Goal: Transaction & Acquisition: Download file/media

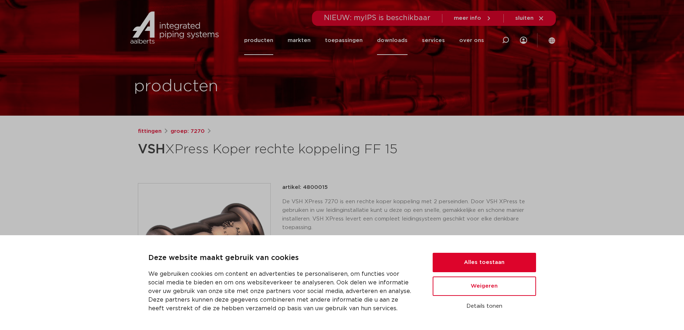
click at [403, 40] on link "downloads" at bounding box center [392, 40] width 31 height 29
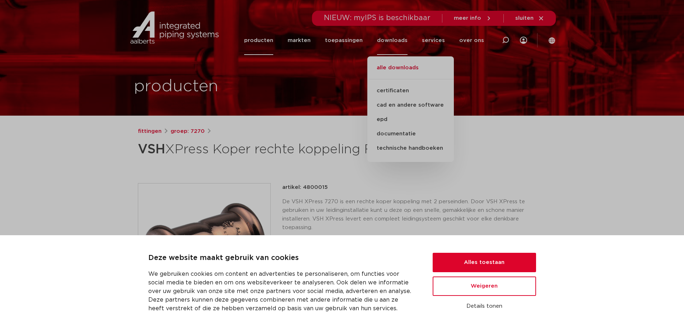
click at [400, 69] on link "alle downloads" at bounding box center [410, 72] width 87 height 16
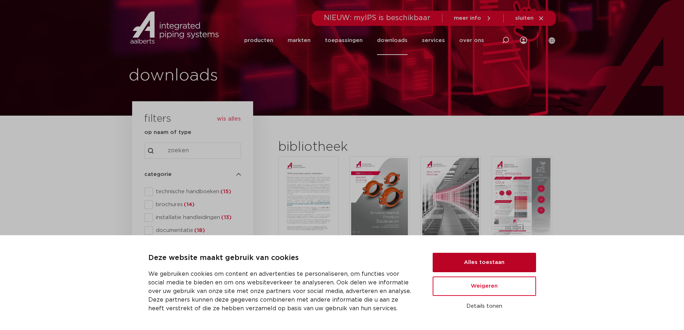
click at [474, 263] on button "Alles toestaan" at bounding box center [484, 262] width 103 height 19
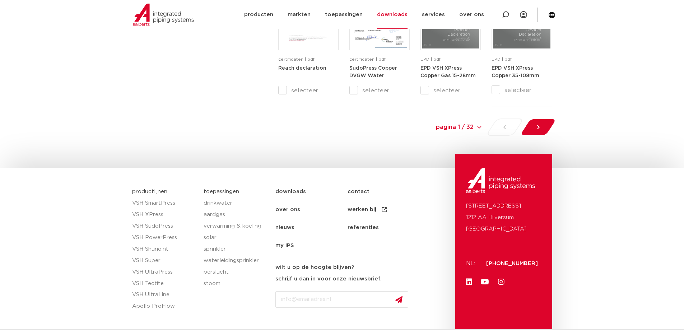
scroll to position [826, 0]
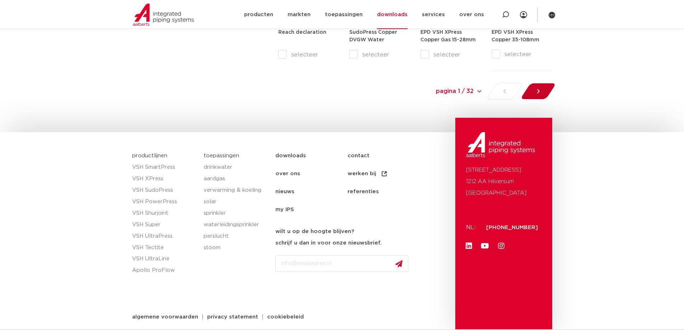
click at [538, 89] on icon at bounding box center [538, 91] width 7 height 7
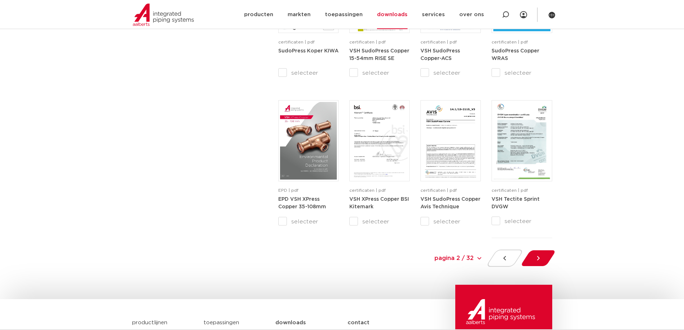
scroll to position [731, 0]
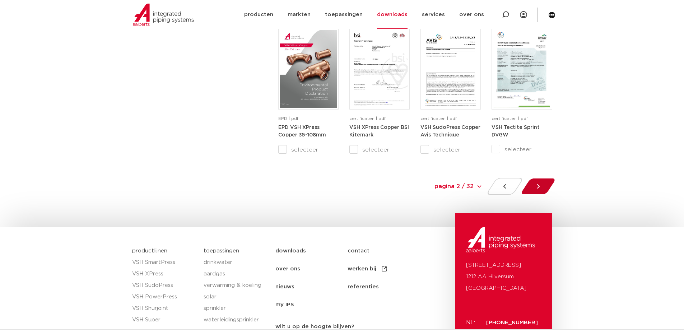
click at [535, 185] on icon at bounding box center [538, 186] width 7 height 7
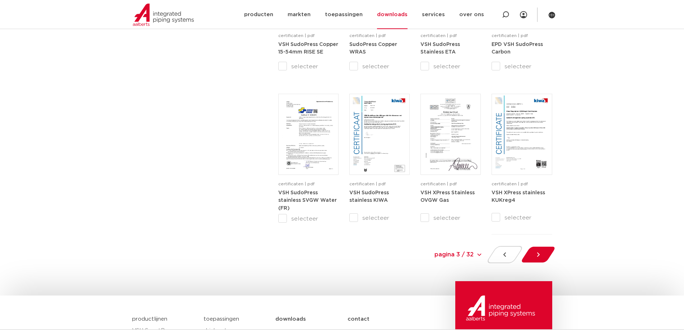
scroll to position [695, 0]
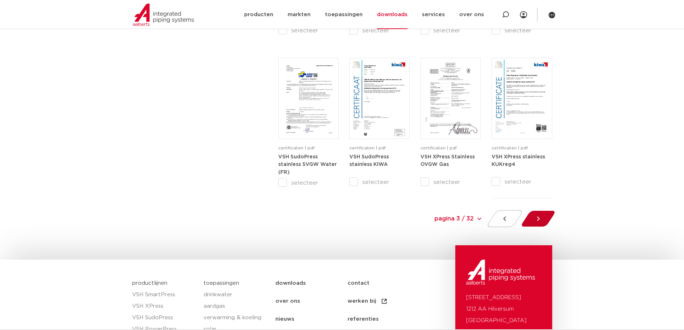
click at [535, 221] on icon at bounding box center [538, 218] width 7 height 7
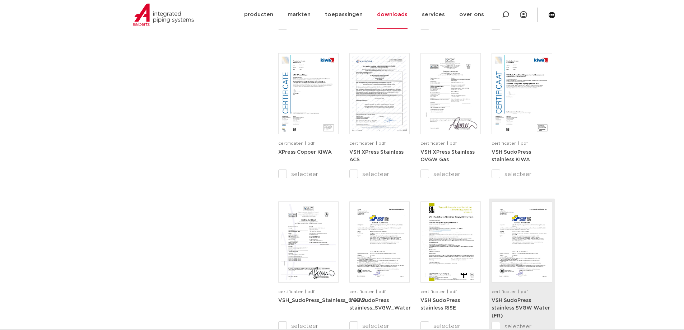
scroll to position [659, 0]
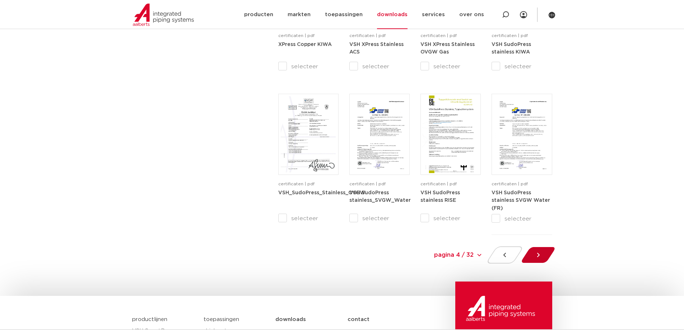
click at [536, 257] on icon at bounding box center [538, 254] width 7 height 7
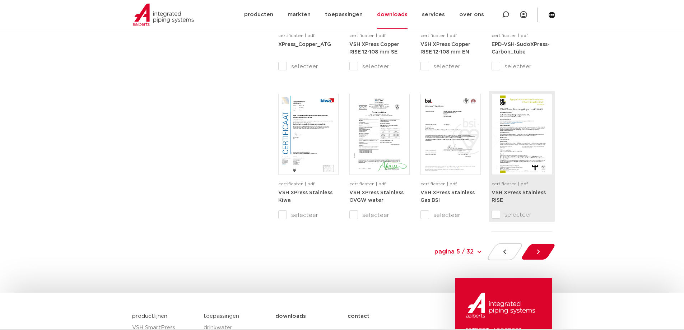
scroll to position [695, 0]
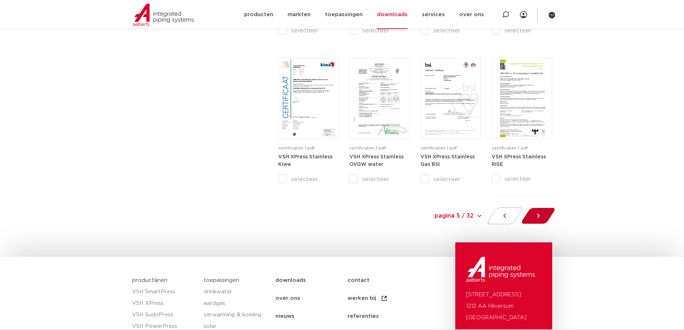
click at [534, 213] on div at bounding box center [538, 215] width 39 height 17
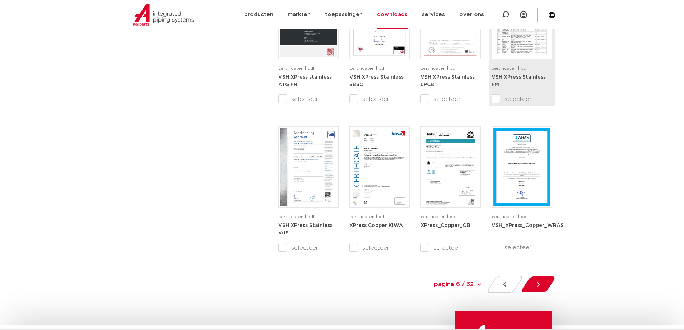
scroll to position [695, 0]
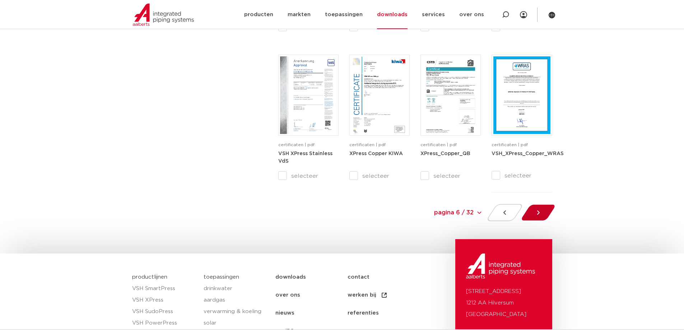
click at [534, 213] on div at bounding box center [538, 212] width 39 height 17
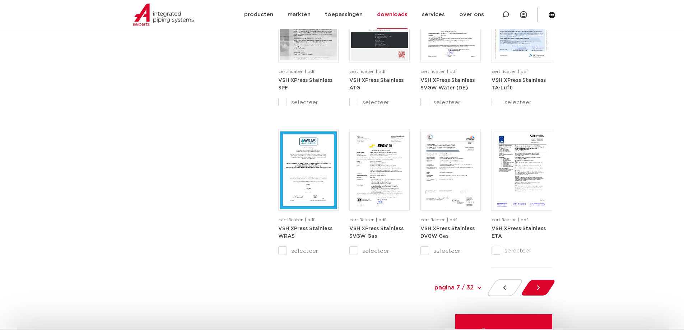
scroll to position [659, 0]
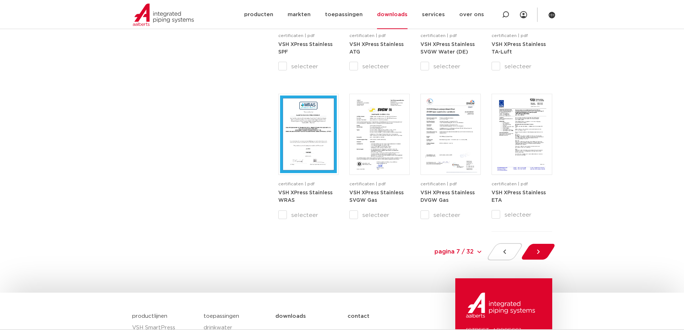
click at [537, 251] on icon at bounding box center [538, 251] width 7 height 7
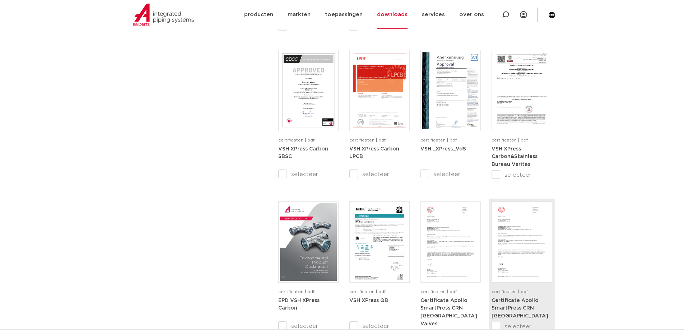
scroll to position [623, 0]
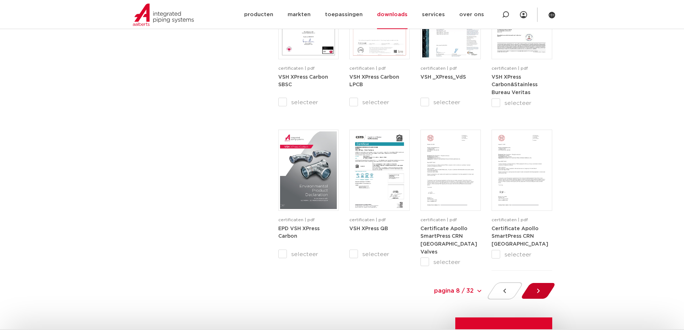
click at [538, 289] on icon at bounding box center [538, 290] width 7 height 7
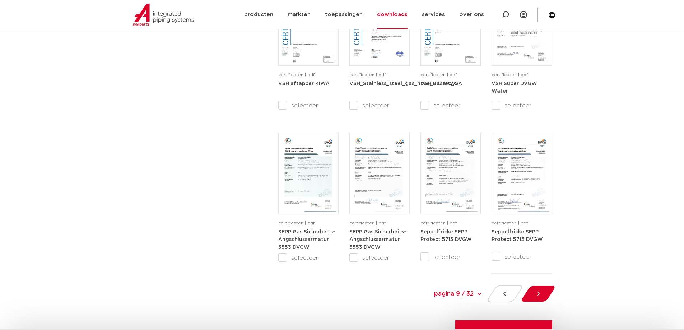
scroll to position [695, 0]
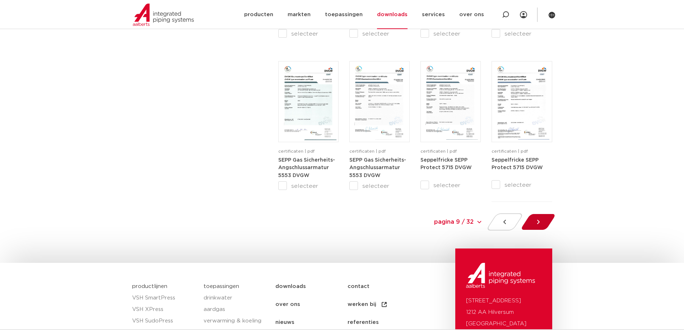
click at [539, 223] on icon at bounding box center [538, 222] width 3 height 4
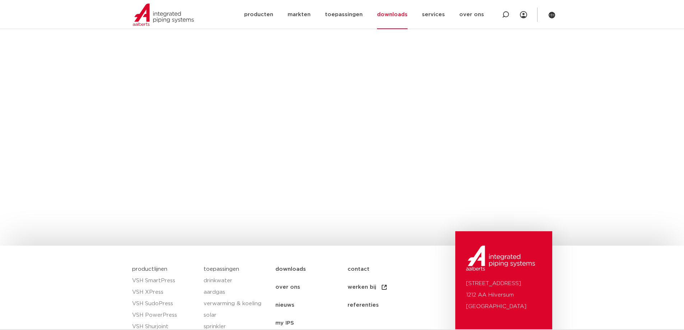
scroll to position [156, 0]
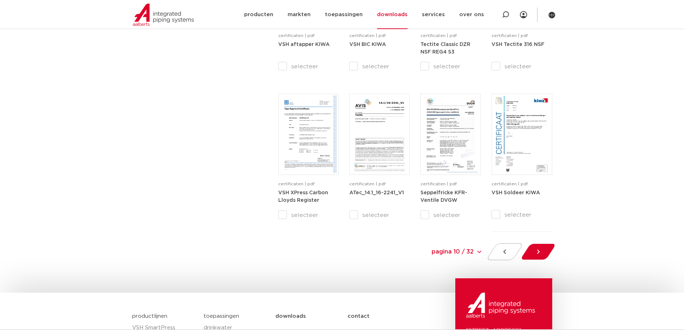
drag, startPoint x: 536, startPoint y: 250, endPoint x: 537, endPoint y: 242, distance: 8.3
click at [536, 247] on div at bounding box center [538, 251] width 39 height 17
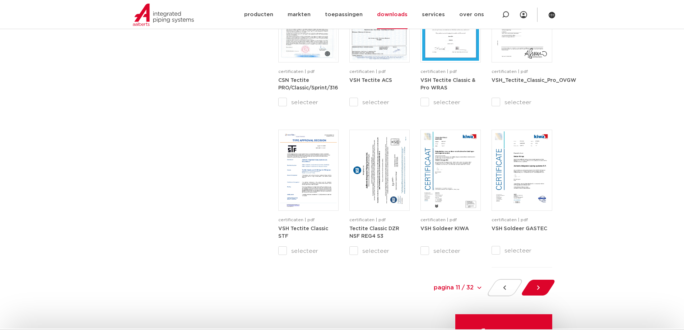
scroll to position [659, 0]
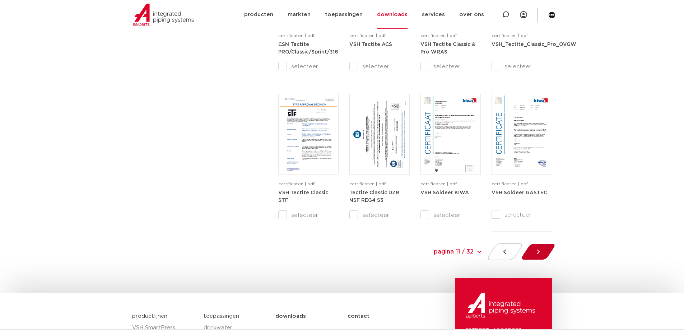
click at [540, 251] on icon at bounding box center [538, 251] width 7 height 7
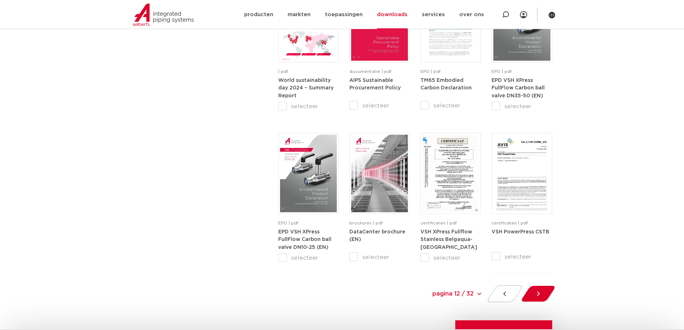
scroll to position [659, 0]
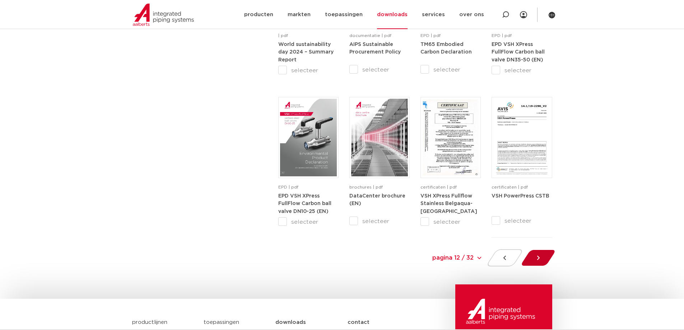
click at [537, 257] on icon at bounding box center [538, 257] width 7 height 7
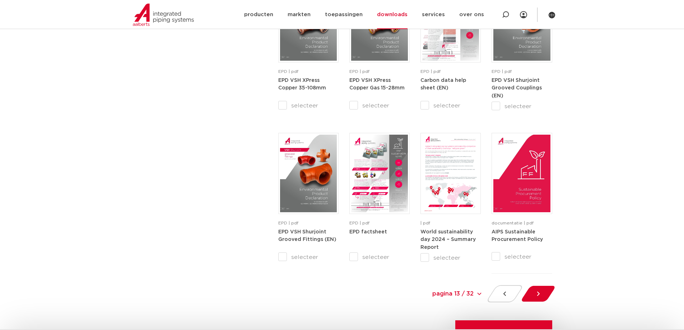
scroll to position [659, 0]
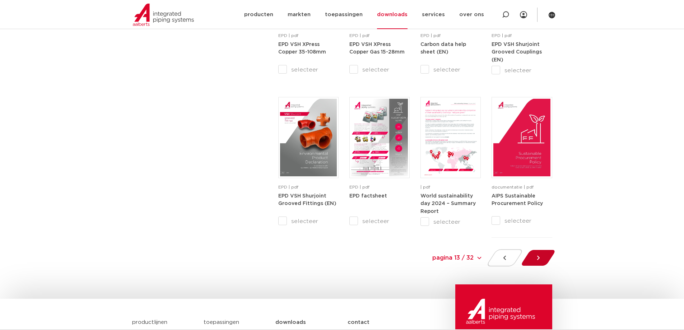
click at [539, 255] on icon at bounding box center [538, 257] width 7 height 7
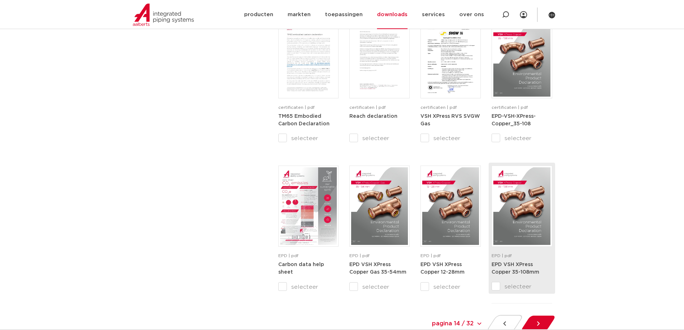
scroll to position [659, 0]
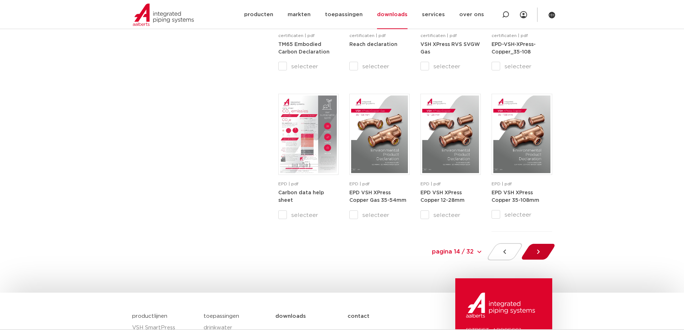
click at [537, 252] on icon at bounding box center [538, 251] width 7 height 7
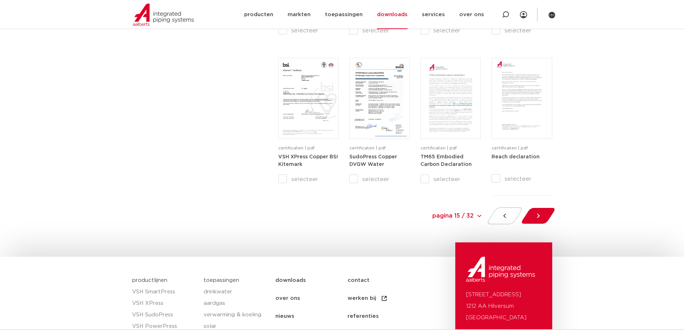
scroll to position [822, 0]
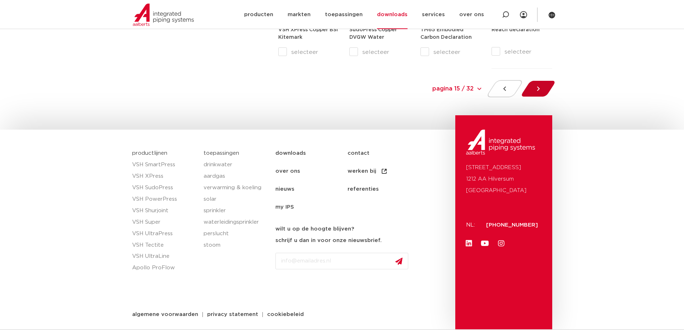
click at [529, 90] on div at bounding box center [538, 88] width 39 height 17
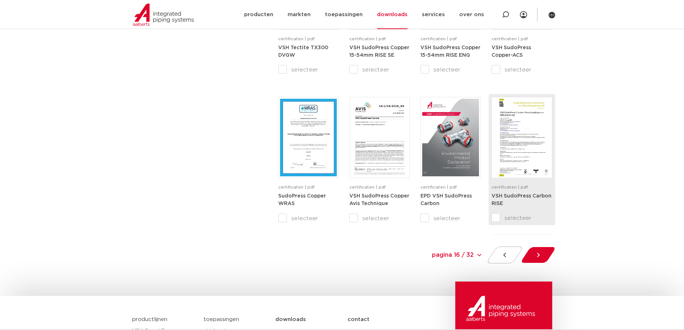
scroll to position [695, 0]
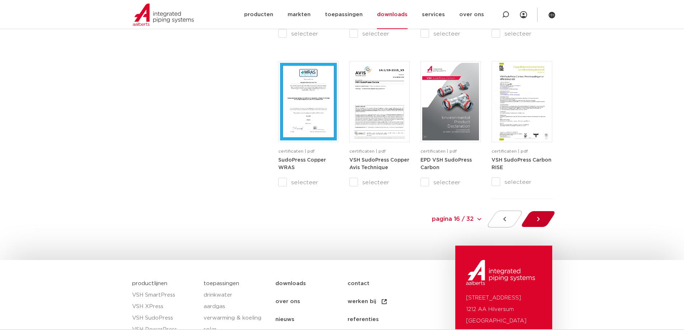
click at [536, 219] on icon at bounding box center [538, 218] width 7 height 7
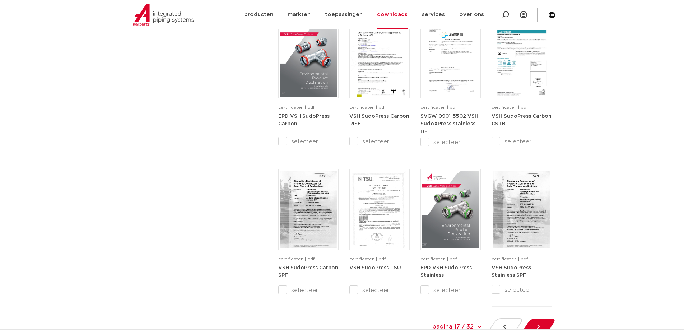
scroll to position [731, 0]
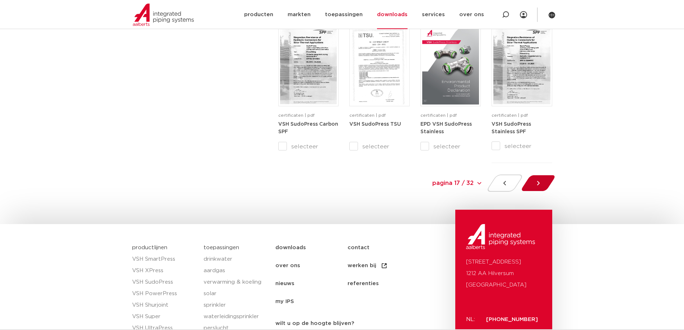
click at [533, 187] on div at bounding box center [538, 183] width 39 height 17
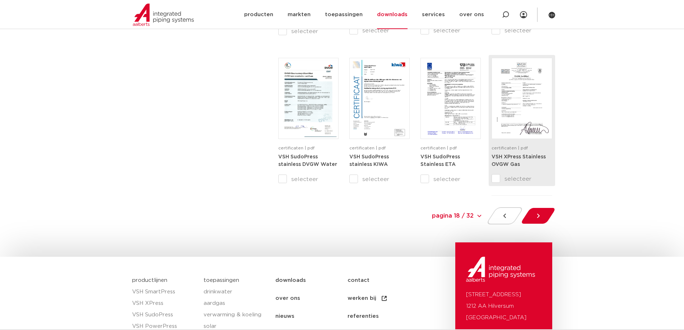
scroll to position [822, 0]
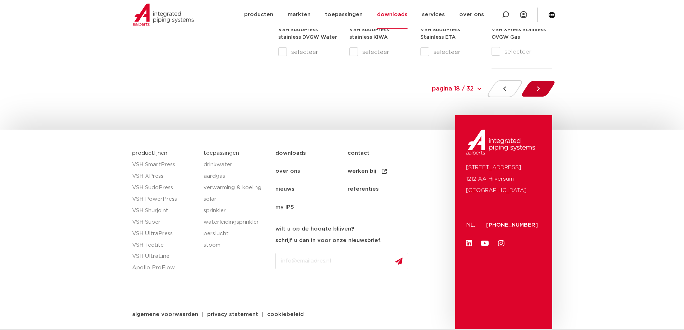
click at [532, 91] on div at bounding box center [538, 88] width 39 height 17
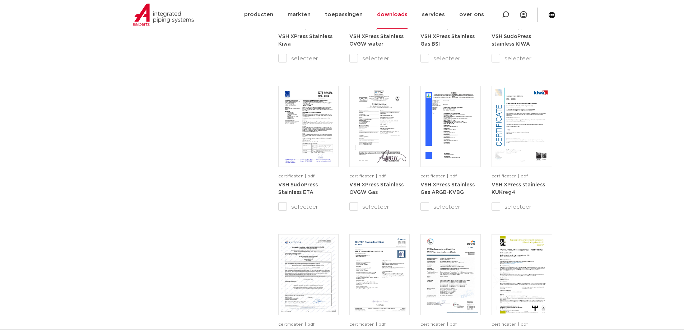
scroll to position [695, 0]
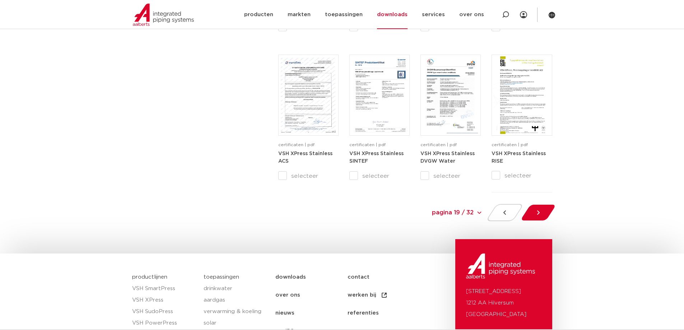
click at [541, 212] on icon at bounding box center [538, 212] width 7 height 7
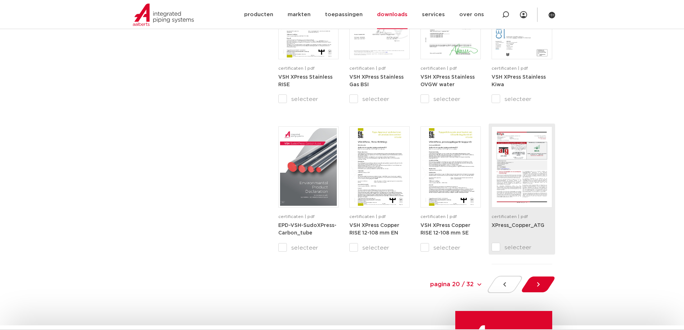
scroll to position [695, 0]
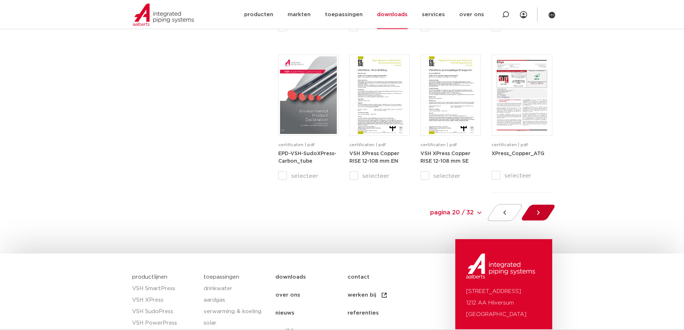
click at [539, 214] on icon at bounding box center [538, 212] width 7 height 7
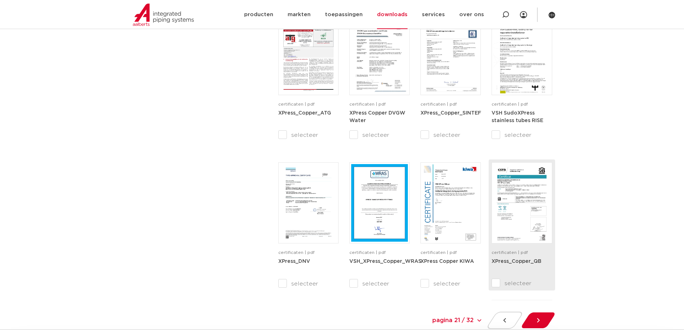
scroll to position [623, 0]
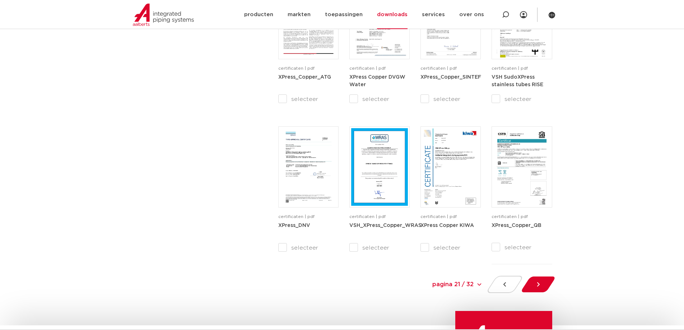
click at [540, 285] on icon at bounding box center [538, 284] width 7 height 7
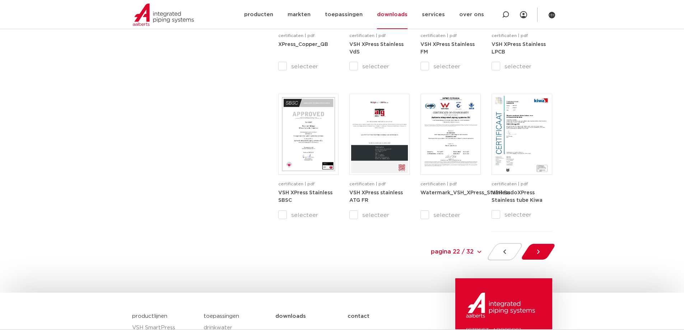
scroll to position [695, 0]
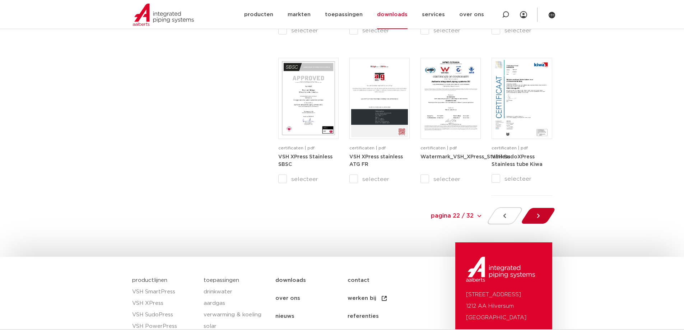
click at [532, 216] on div at bounding box center [538, 215] width 39 height 17
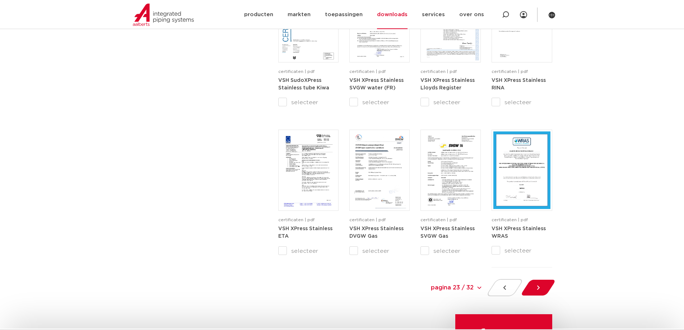
scroll to position [695, 0]
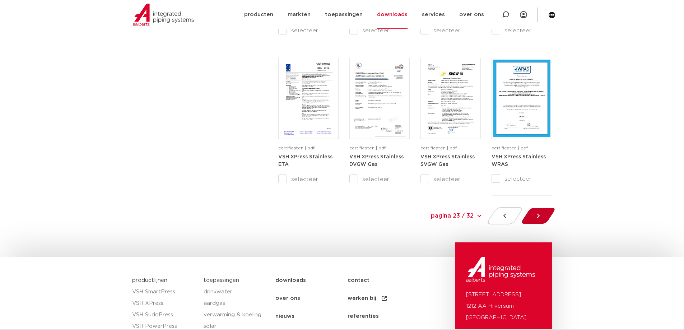
click at [536, 212] on div at bounding box center [538, 215] width 39 height 17
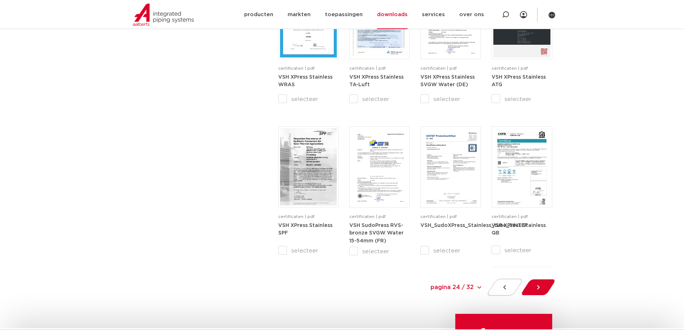
scroll to position [731, 0]
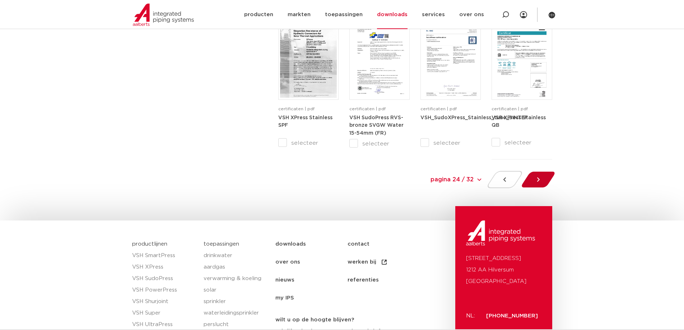
click at [533, 181] on div at bounding box center [538, 179] width 39 height 17
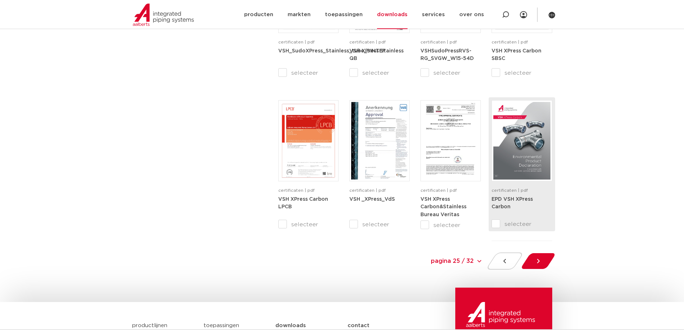
scroll to position [767, 0]
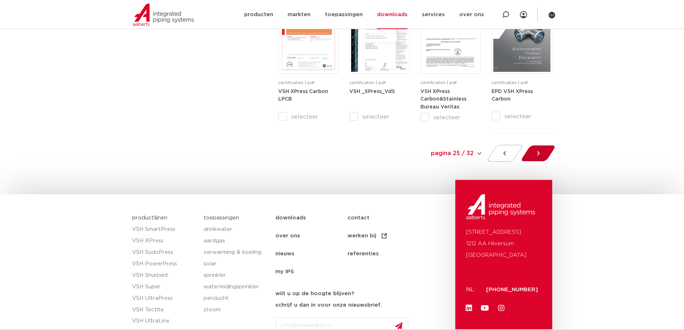
click at [540, 157] on div at bounding box center [538, 153] width 39 height 17
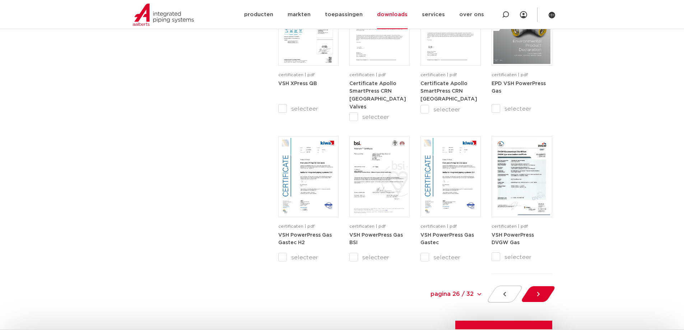
scroll to position [659, 0]
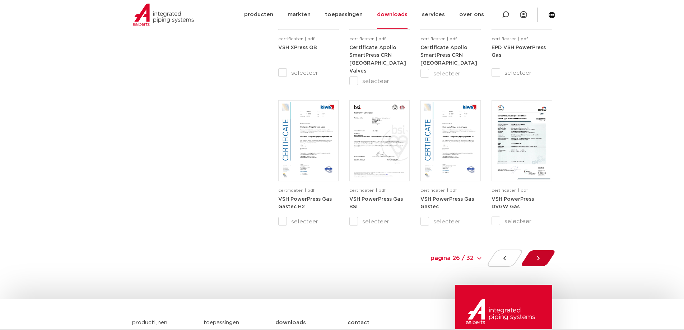
click at [538, 260] on icon at bounding box center [538, 258] width 3 height 4
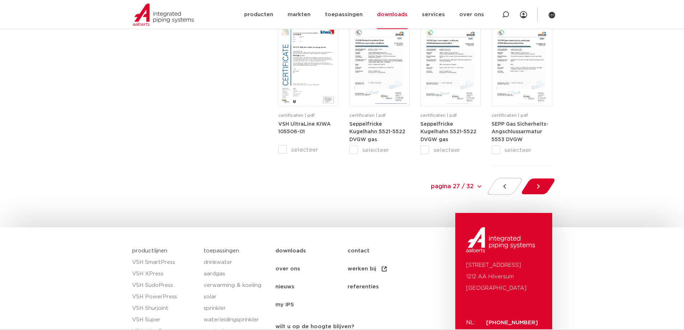
scroll to position [767, 0]
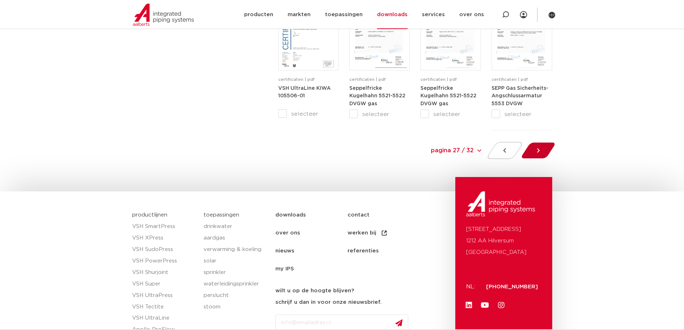
click at [544, 152] on div at bounding box center [538, 150] width 39 height 17
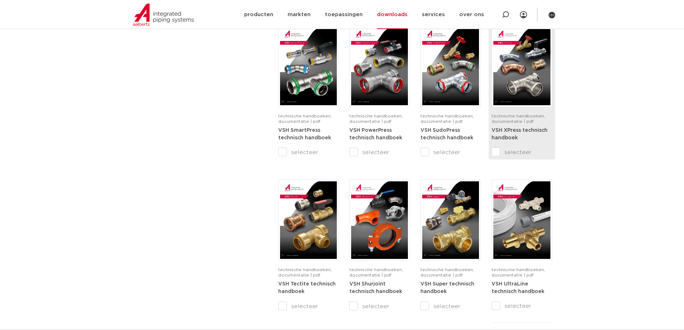
scroll to position [551, 0]
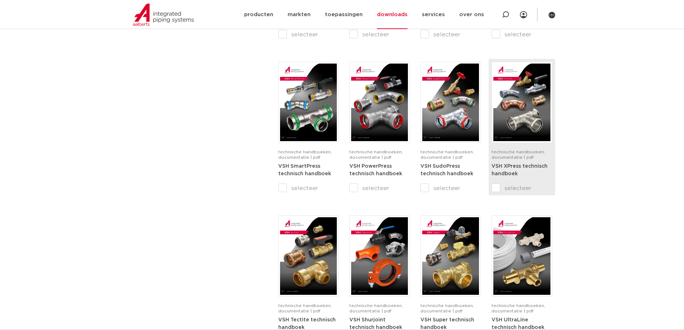
click at [523, 96] on img at bounding box center [521, 103] width 57 height 78
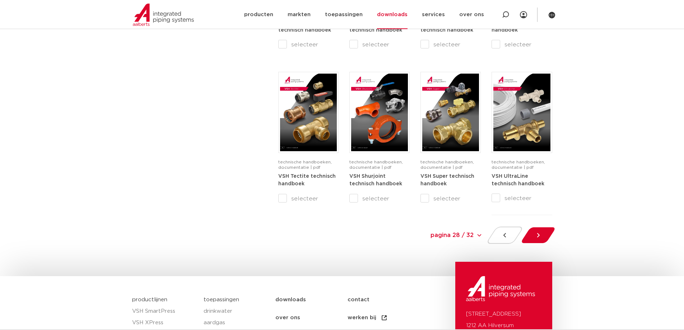
scroll to position [731, 0]
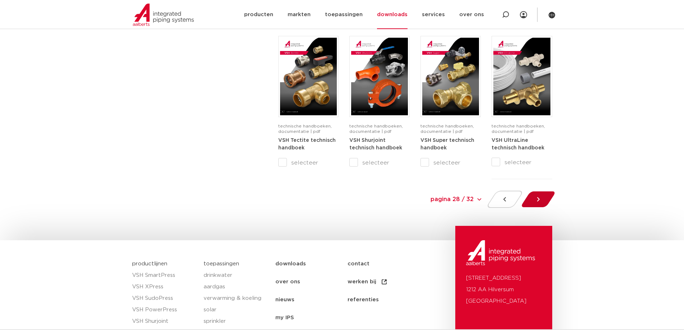
click at [539, 198] on icon at bounding box center [538, 199] width 7 height 7
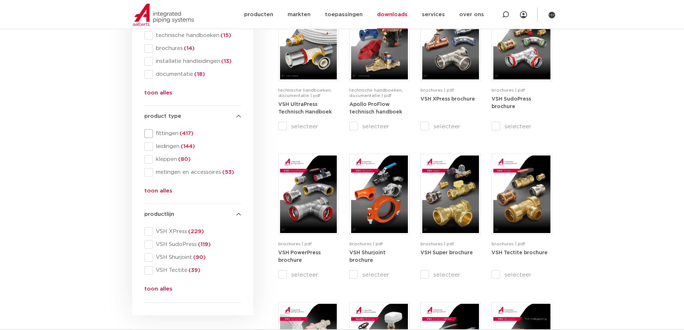
click at [148, 134] on span at bounding box center [148, 133] width 9 height 9
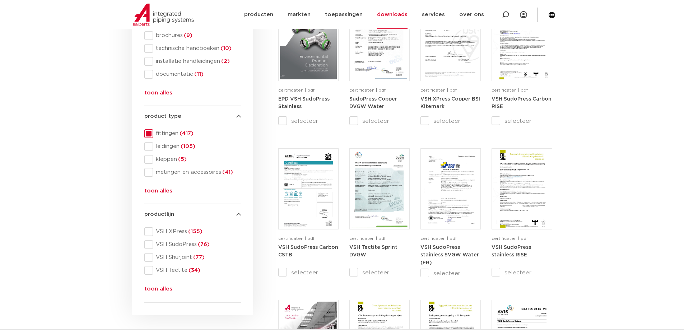
scroll to position [192, 0]
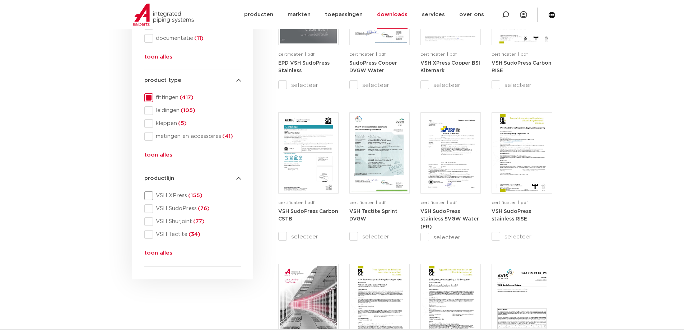
click at [149, 194] on span at bounding box center [148, 195] width 9 height 9
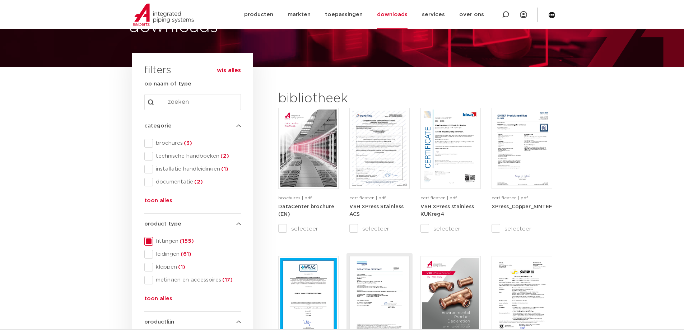
scroll to position [156, 0]
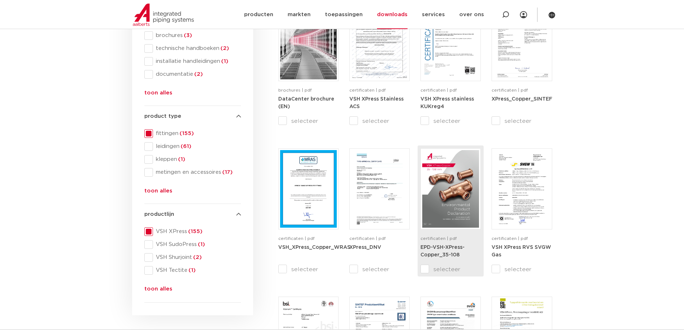
click at [440, 200] on img at bounding box center [450, 189] width 57 height 78
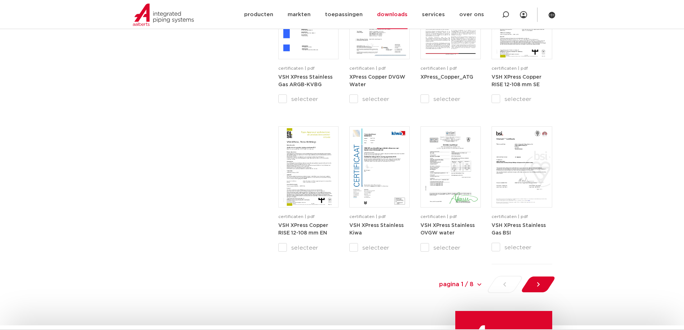
scroll to position [659, 0]
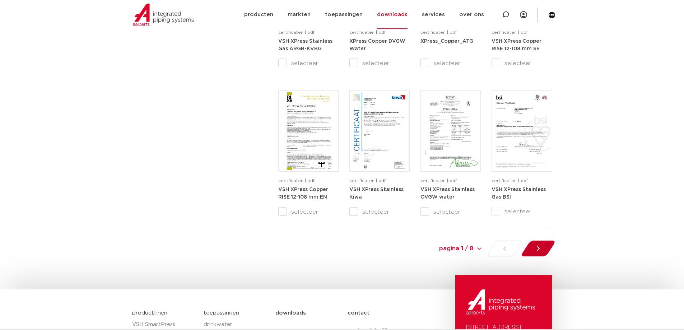
click at [540, 246] on icon at bounding box center [538, 248] width 7 height 7
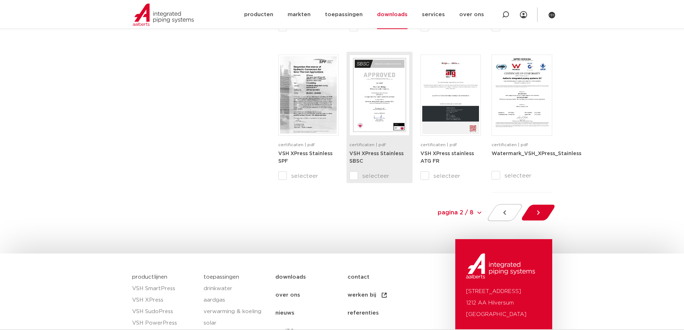
scroll to position [587, 0]
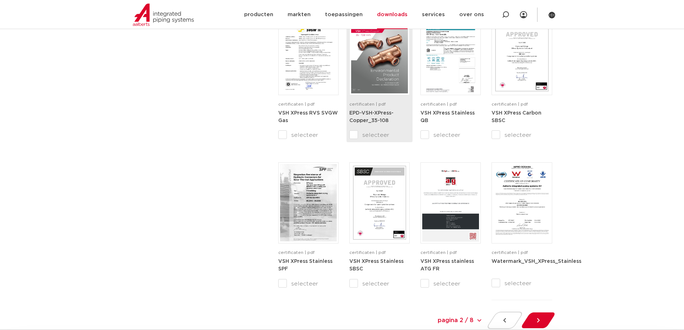
click at [378, 59] on img at bounding box center [379, 55] width 57 height 78
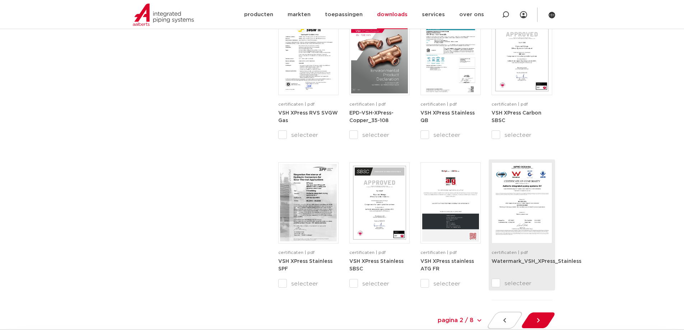
scroll to position [659, 0]
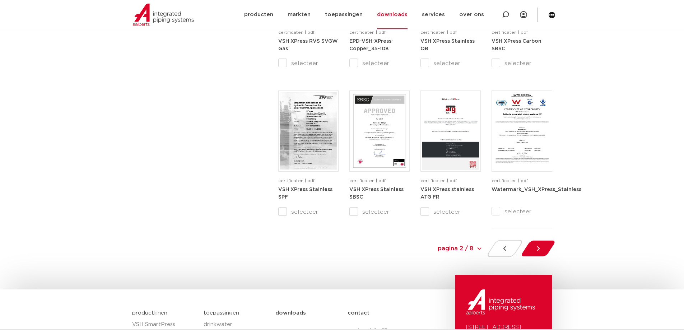
click at [542, 246] on div at bounding box center [538, 248] width 39 height 17
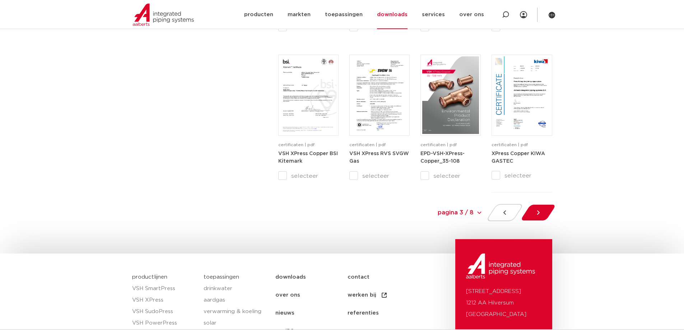
scroll to position [731, 0]
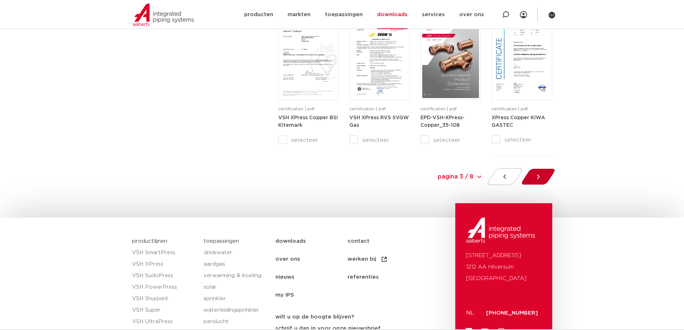
click at [544, 172] on div at bounding box center [538, 176] width 39 height 17
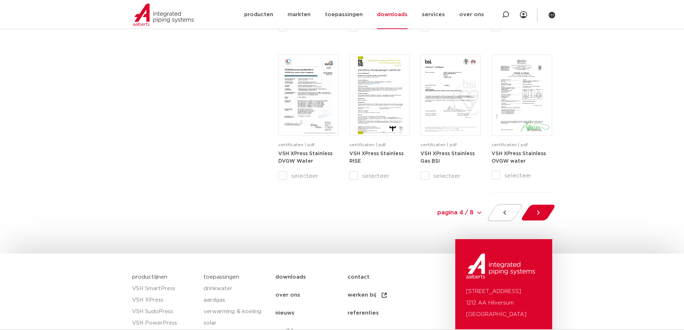
scroll to position [731, 0]
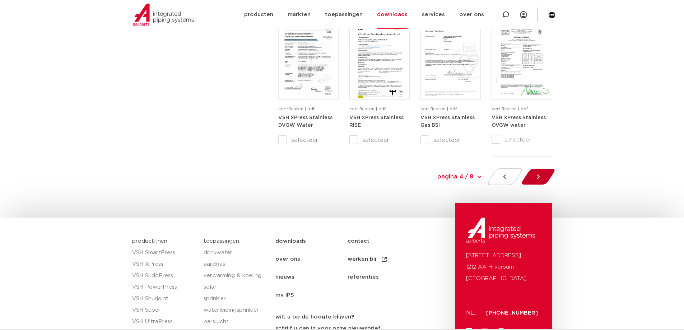
click at [540, 175] on icon at bounding box center [538, 176] width 7 height 7
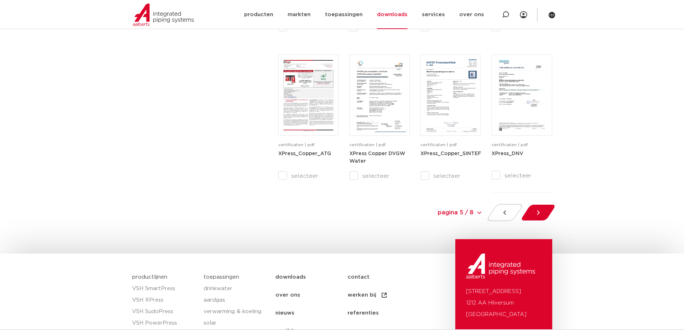
scroll to position [731, 0]
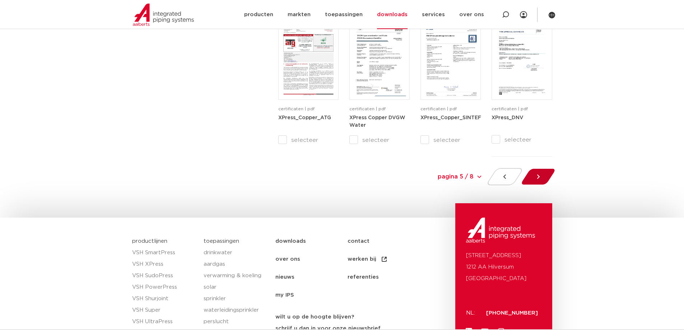
click at [535, 174] on icon at bounding box center [538, 176] width 7 height 7
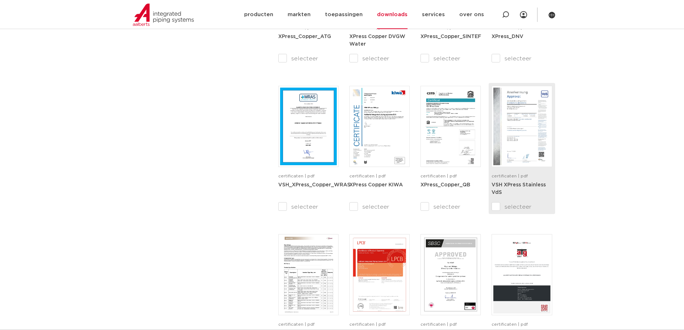
scroll to position [695, 0]
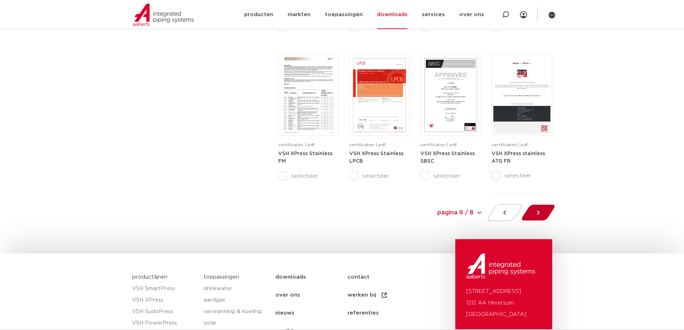
click at [539, 214] on icon at bounding box center [538, 212] width 7 height 7
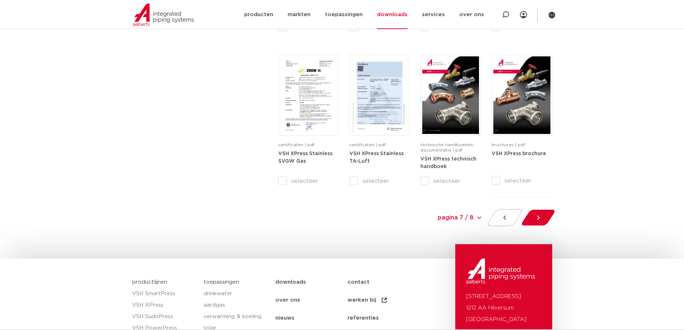
scroll to position [731, 0]
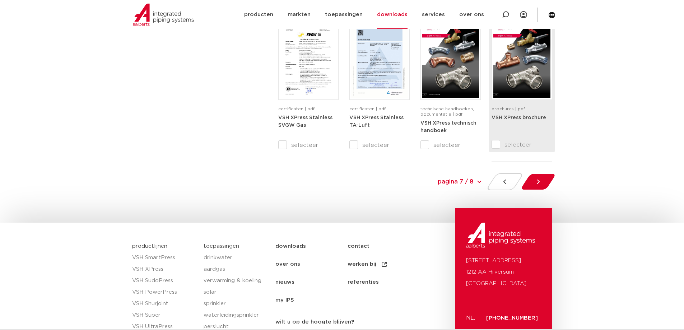
click at [516, 78] on img at bounding box center [521, 59] width 57 height 78
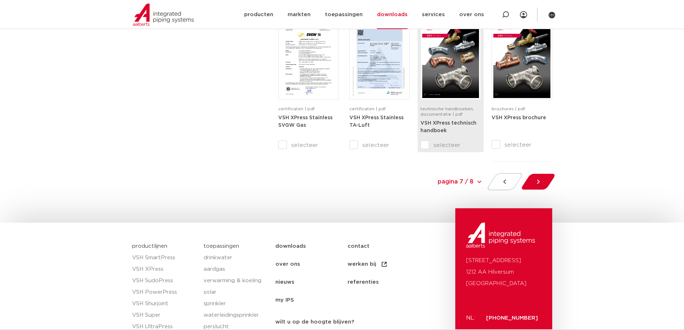
click at [449, 66] on img at bounding box center [450, 59] width 57 height 78
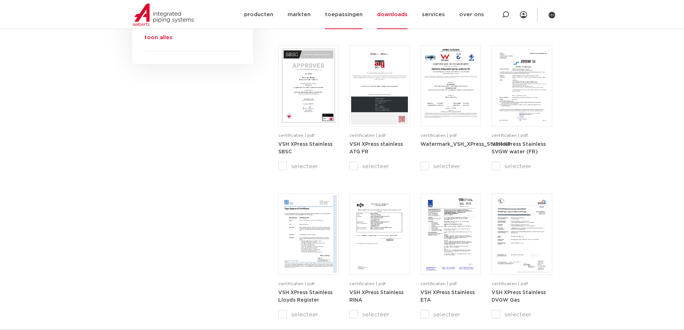
scroll to position [372, 0]
